Goal: Information Seeking & Learning: Understand process/instructions

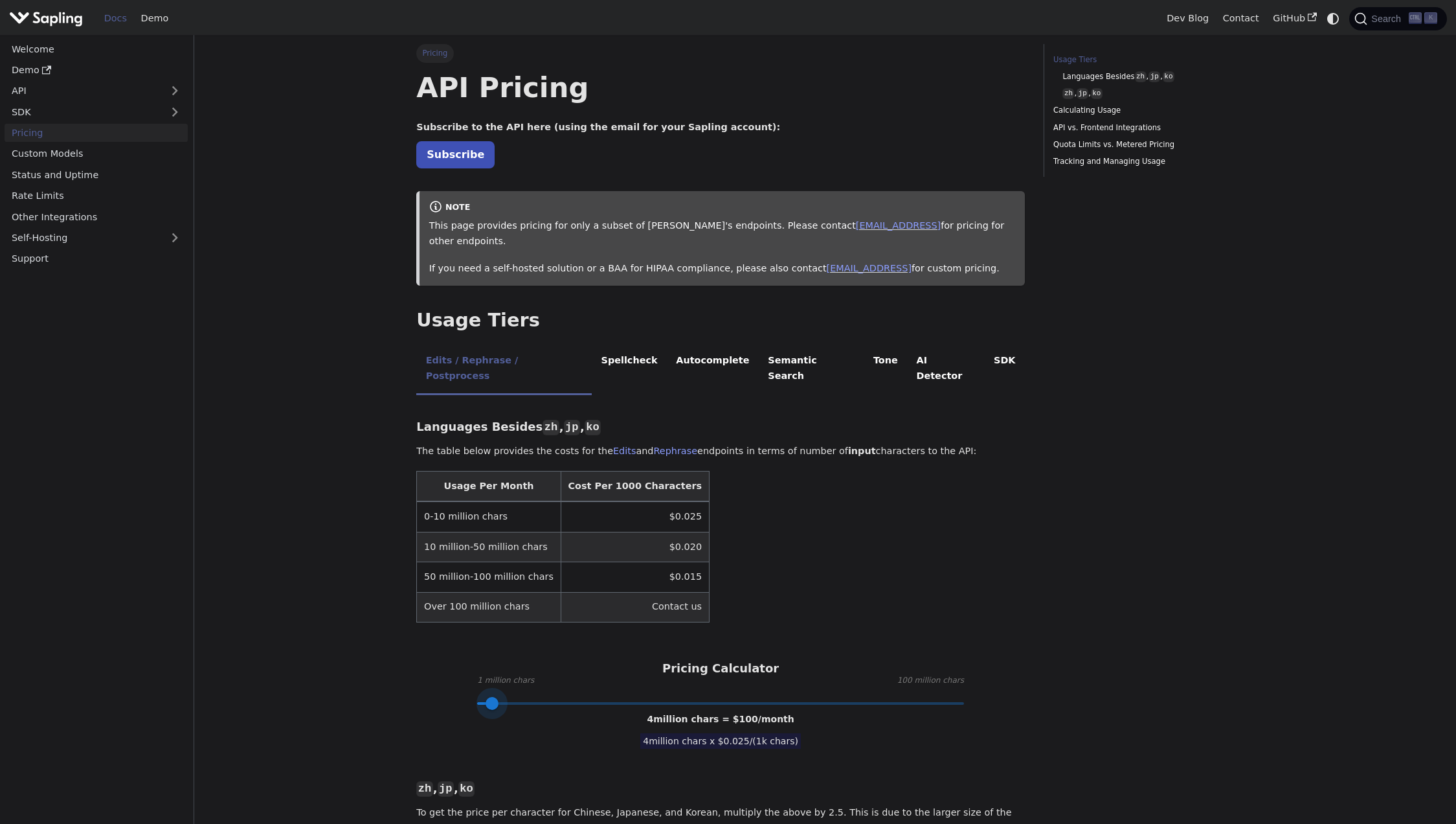
drag, startPoint x: 613, startPoint y: 670, endPoint x: 490, endPoint y: 672, distance: 123.0
click at [490, 696] on span at bounding box center [492, 703] width 13 height 13
type input "1"
drag, startPoint x: 499, startPoint y: 670, endPoint x: 440, endPoint y: 671, distance: 59.0
click at [440, 671] on div "Pricing Calculator 1 million chars 100 million chars 1 million chars = $ 25 /mo…" at bounding box center [720, 681] width 609 height 42
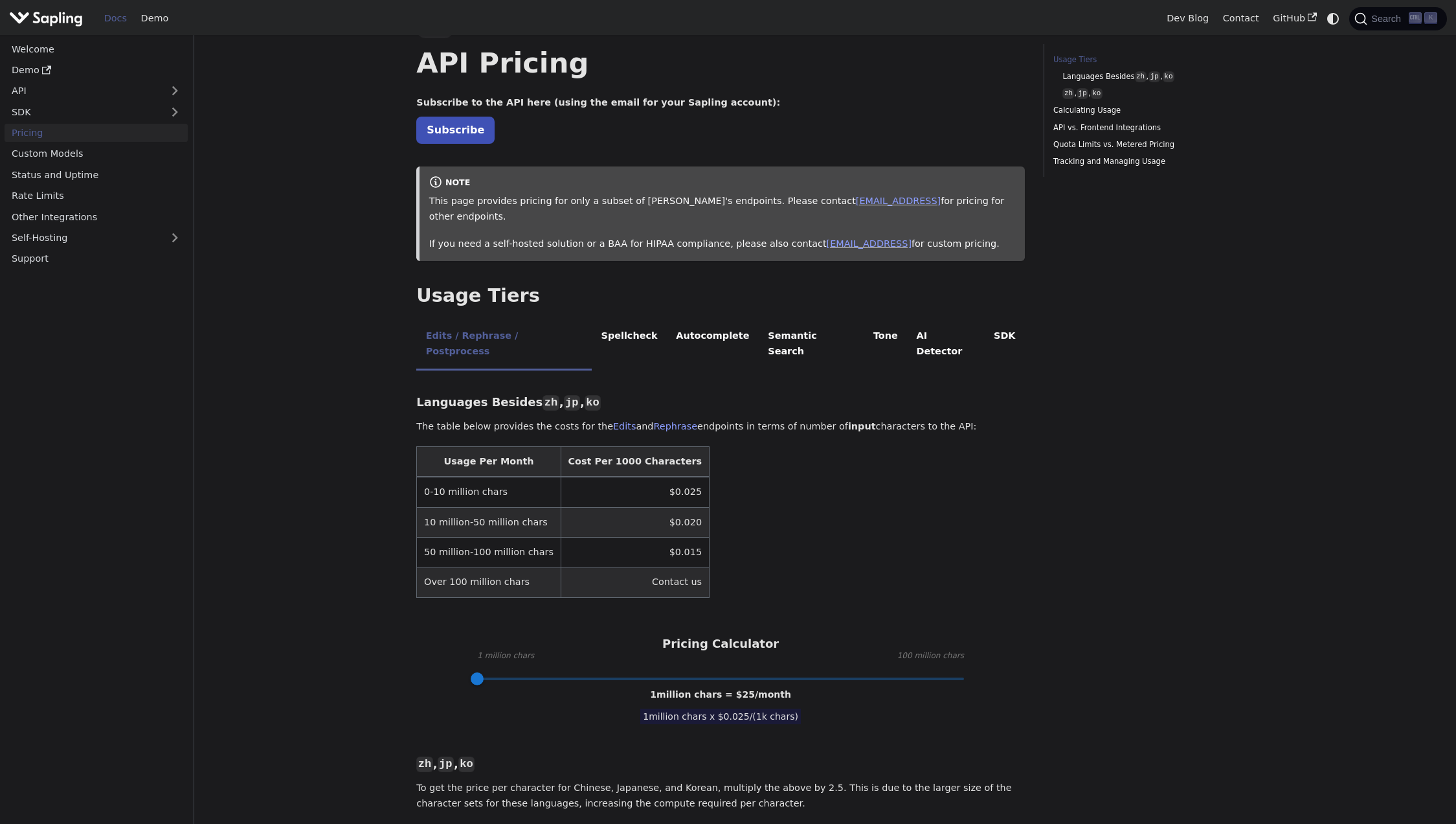
scroll to position [65, 0]
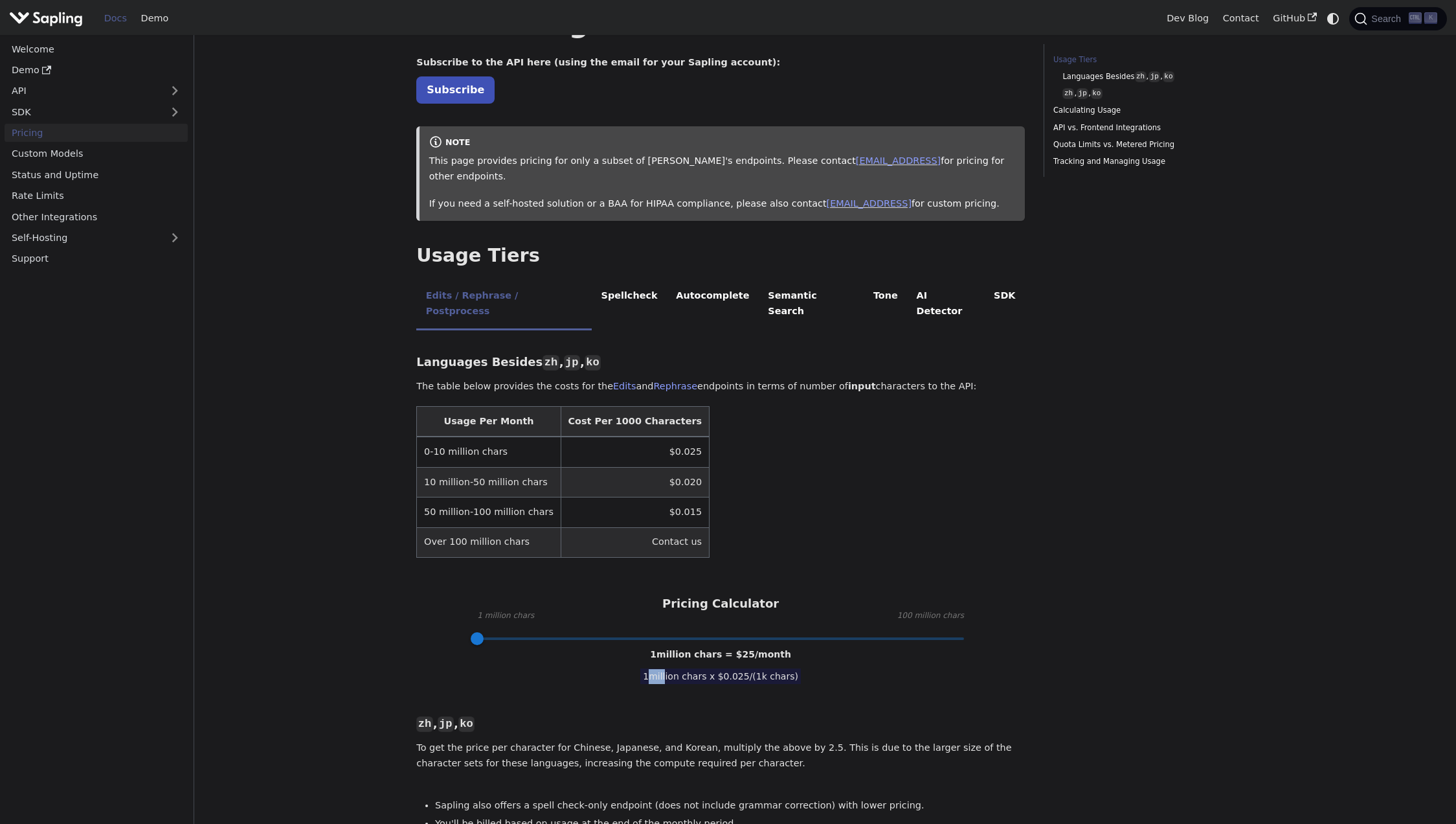
drag, startPoint x: 659, startPoint y: 650, endPoint x: 672, endPoint y: 648, distance: 13.2
click at [672, 668] on span "1 million chars x $ 0.025 /(1k chars)" at bounding box center [720, 675] width 160 height 15
click at [654, 668] on span "1 million chars x $ 0.025 /(1k chars)" at bounding box center [720, 675] width 160 height 15
drag, startPoint x: 654, startPoint y: 649, endPoint x: 807, endPoint y: 647, distance: 153.0
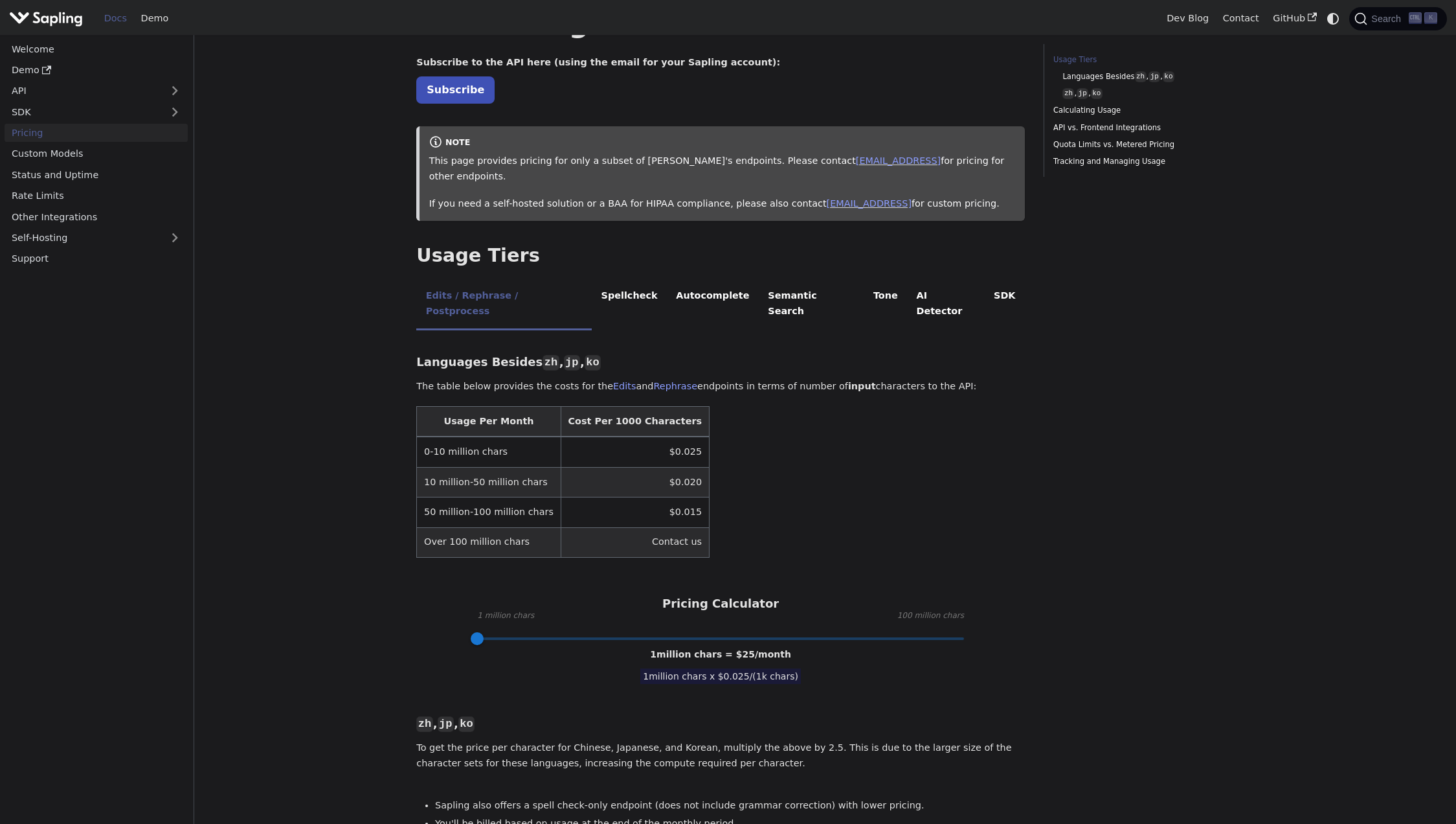
drag, startPoint x: 788, startPoint y: 647, endPoint x: 654, endPoint y: 644, distance: 134.0
click at [654, 668] on span "1 million chars x $ 0.025 /(1k chars)" at bounding box center [720, 675] width 160 height 15
copy span "1 million chars x $ 0.025 /(1k chars)"
